Goal: Task Accomplishment & Management: Use online tool/utility

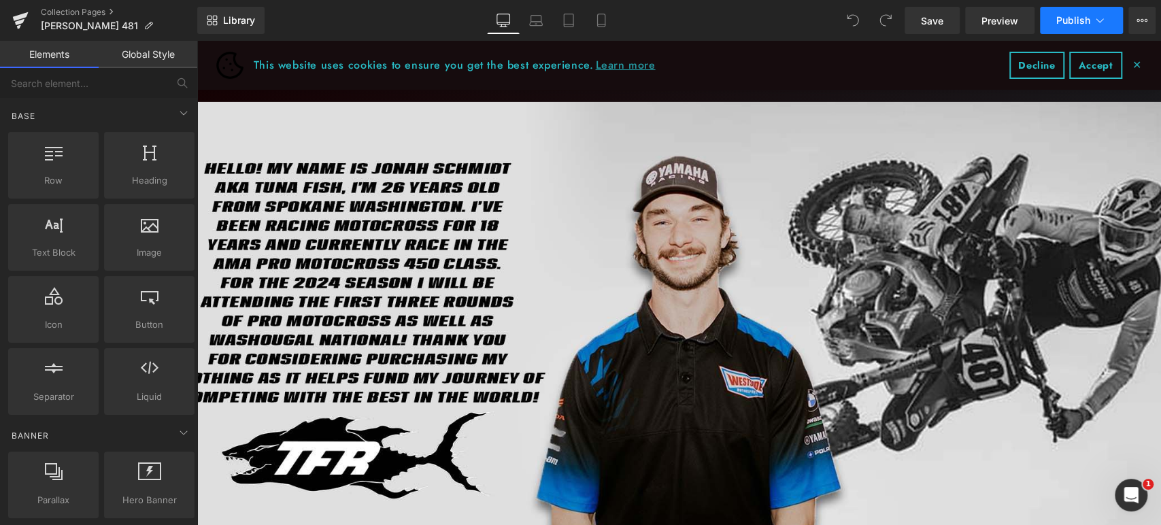
click at [1062, 19] on span "Publish" at bounding box center [1073, 20] width 34 height 11
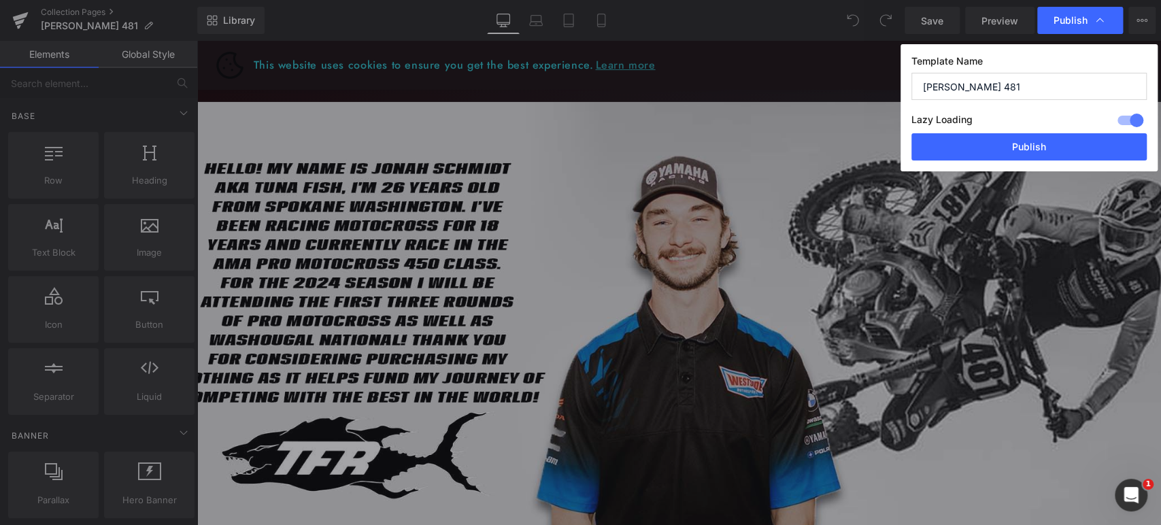
click at [233, 103] on input "[PERSON_NAME] 481" at bounding box center [196, 109] width 73 height 12
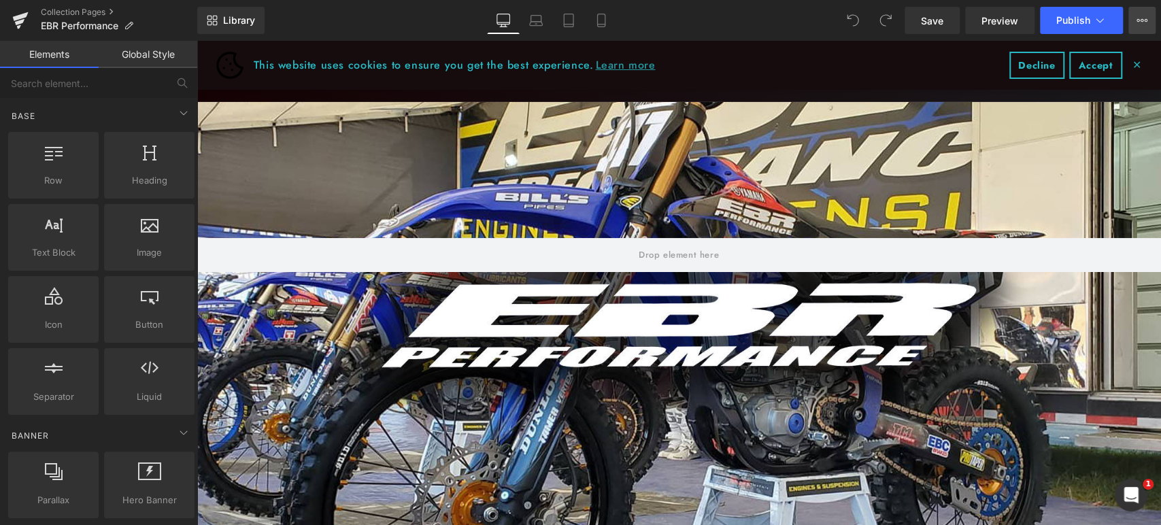
click at [1137, 20] on icon at bounding box center [1141, 20] width 11 height 11
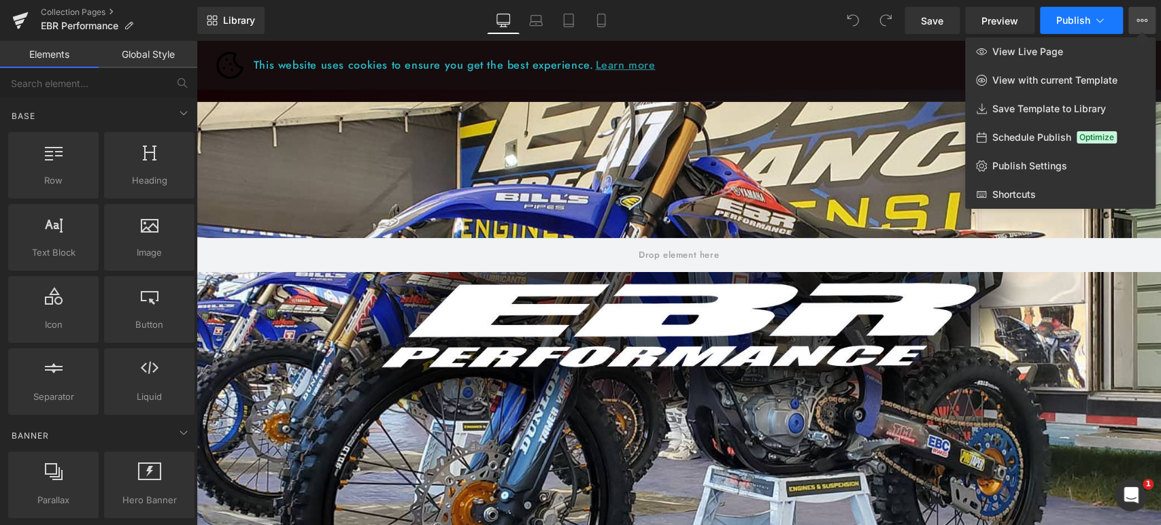
click at [1089, 17] on span "Publish" at bounding box center [1073, 20] width 34 height 11
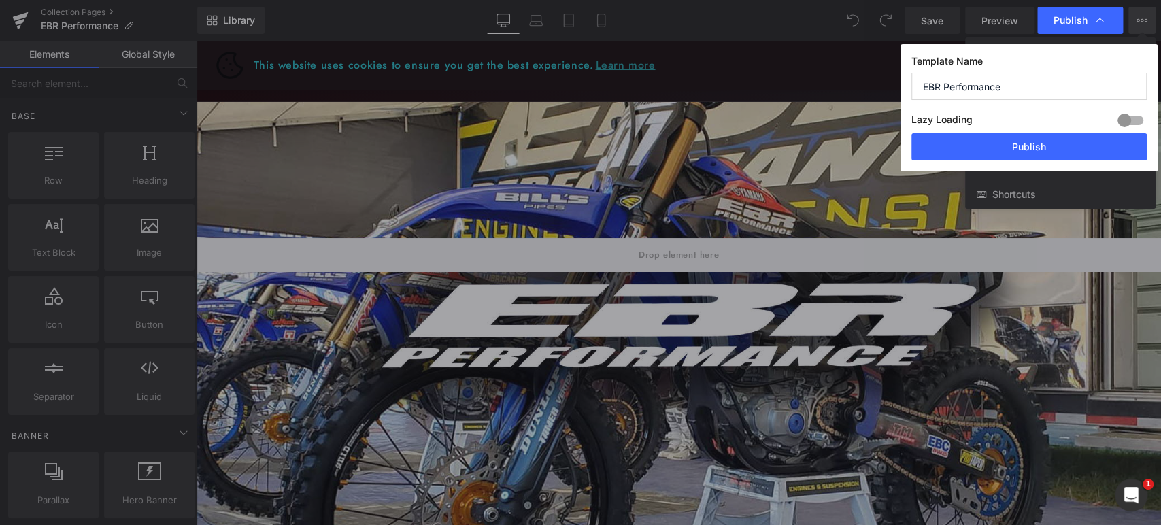
click at [1035, 75] on input "EBR Performance" at bounding box center [1028, 86] width 235 height 27
